Goal: Find specific fact: Locate a discrete piece of known information

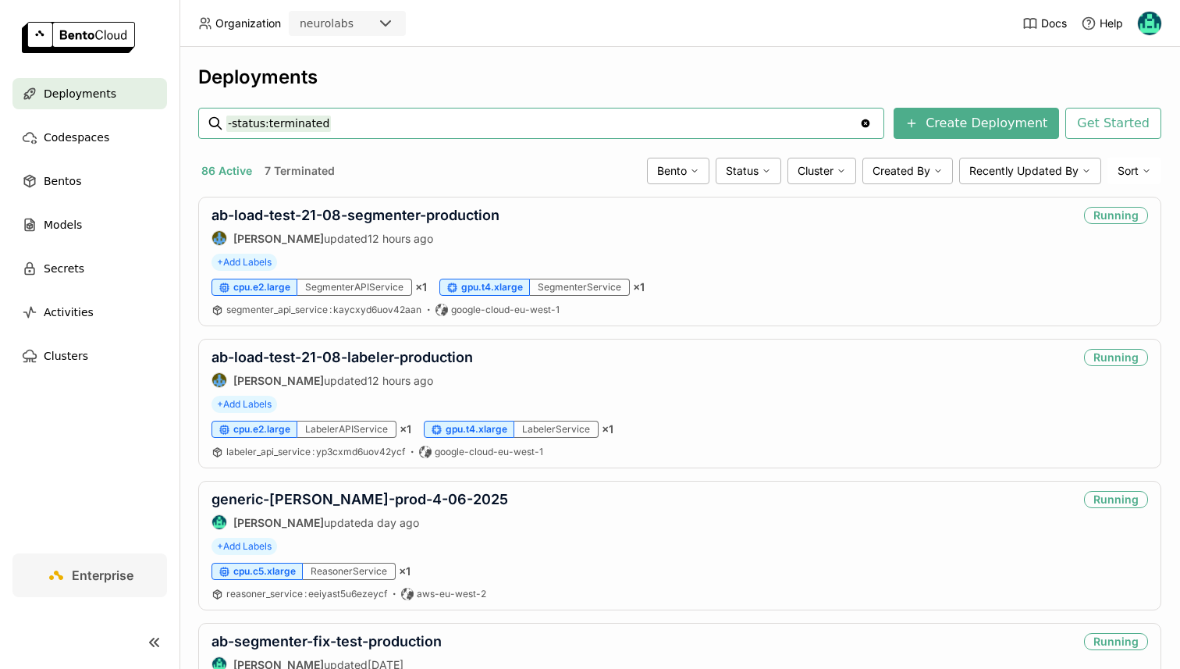
click at [394, 129] on input "-status:terminated" at bounding box center [542, 123] width 633 height 25
type input "realogram"
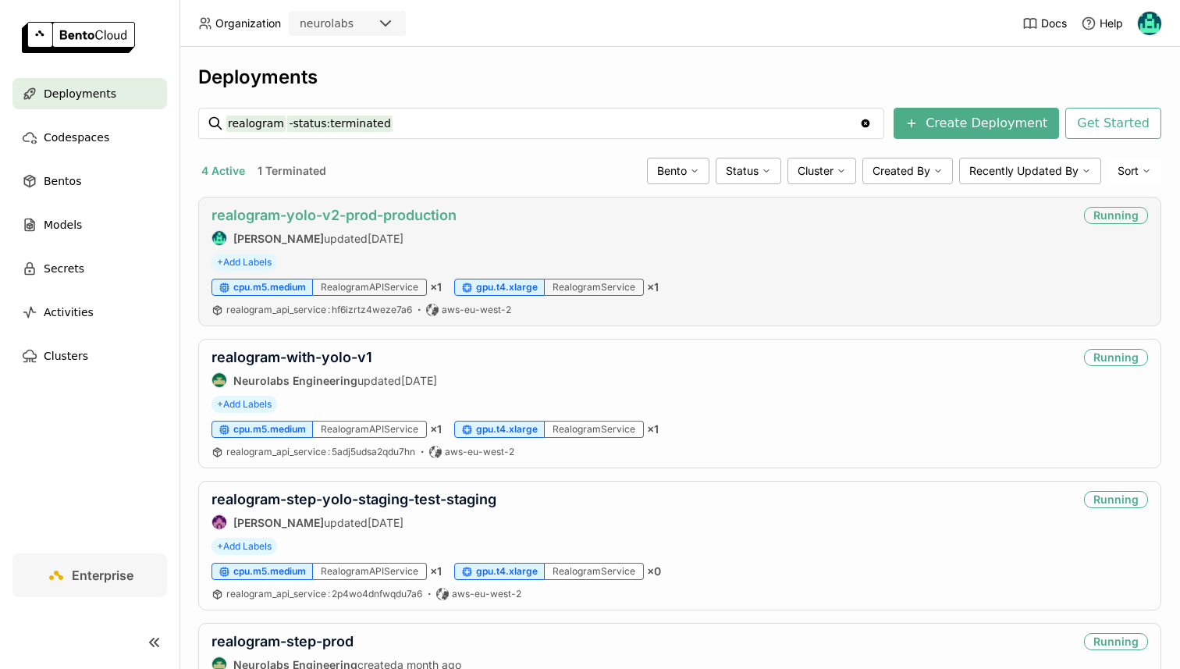
click at [297, 217] on link "realogram-yolo-v2-prod-production" at bounding box center [333, 215] width 245 height 16
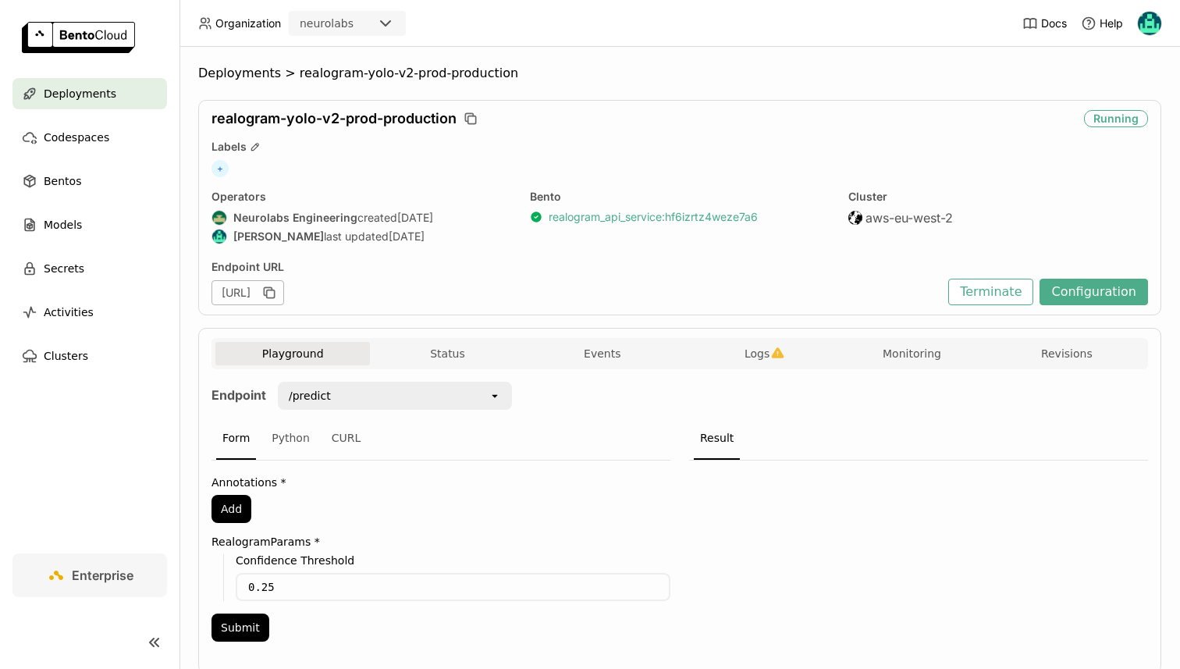
click at [624, 215] on link "realogram_api_service : hf6izrtz4weze7a6" at bounding box center [653, 217] width 209 height 14
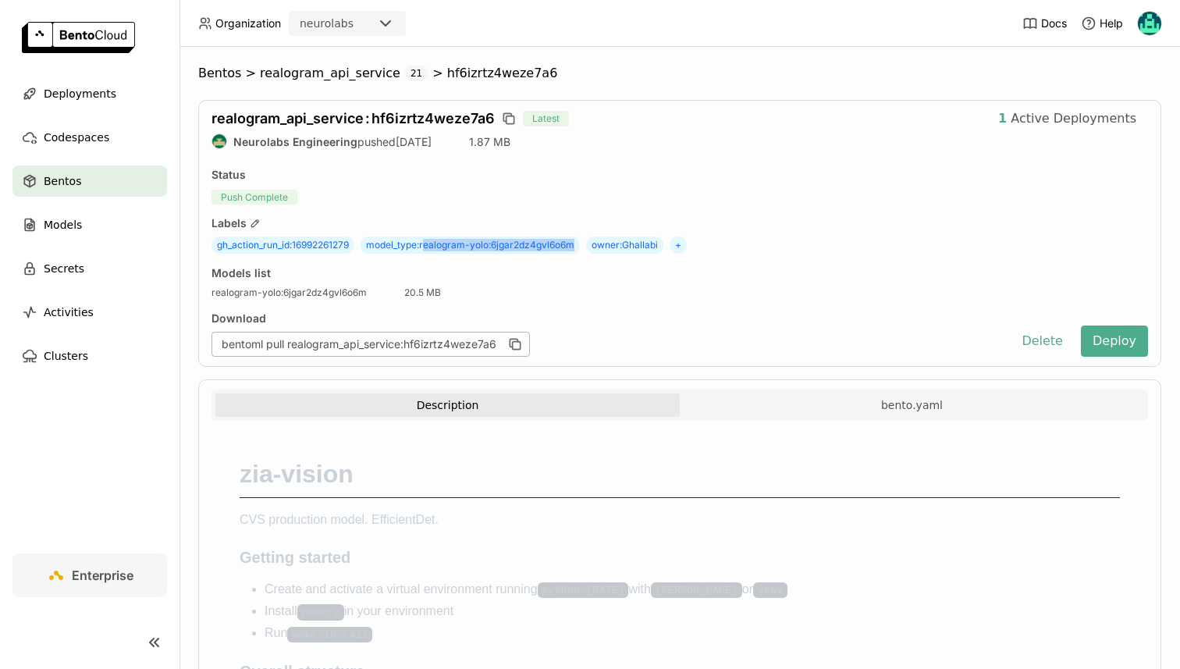
drag, startPoint x: 426, startPoint y: 244, endPoint x: 577, endPoint y: 250, distance: 151.5
click at [577, 250] on span "model_type : realogram-yolo:6jgar2dz4gvl6o6m" at bounding box center [469, 244] width 219 height 17
copy span "ealogram-yolo:6jgar2dz4gvl6o6m"
